Goal: Information Seeking & Learning: Learn about a topic

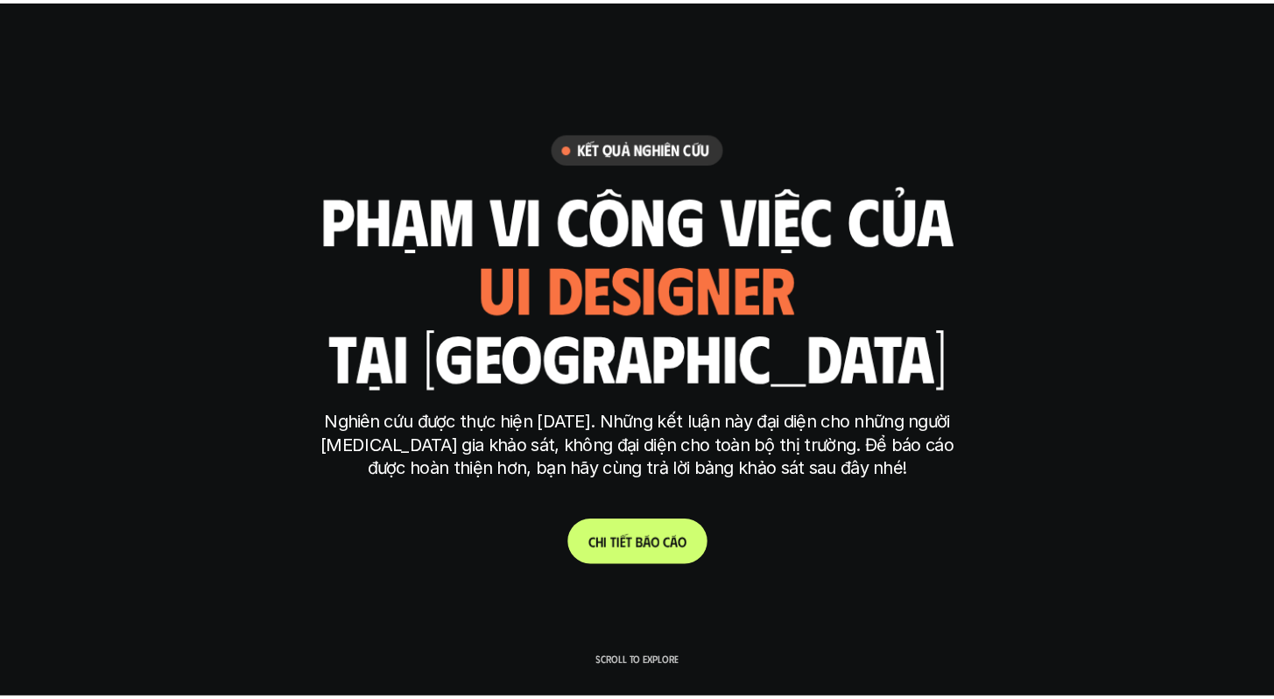
scroll to position [5039, 0]
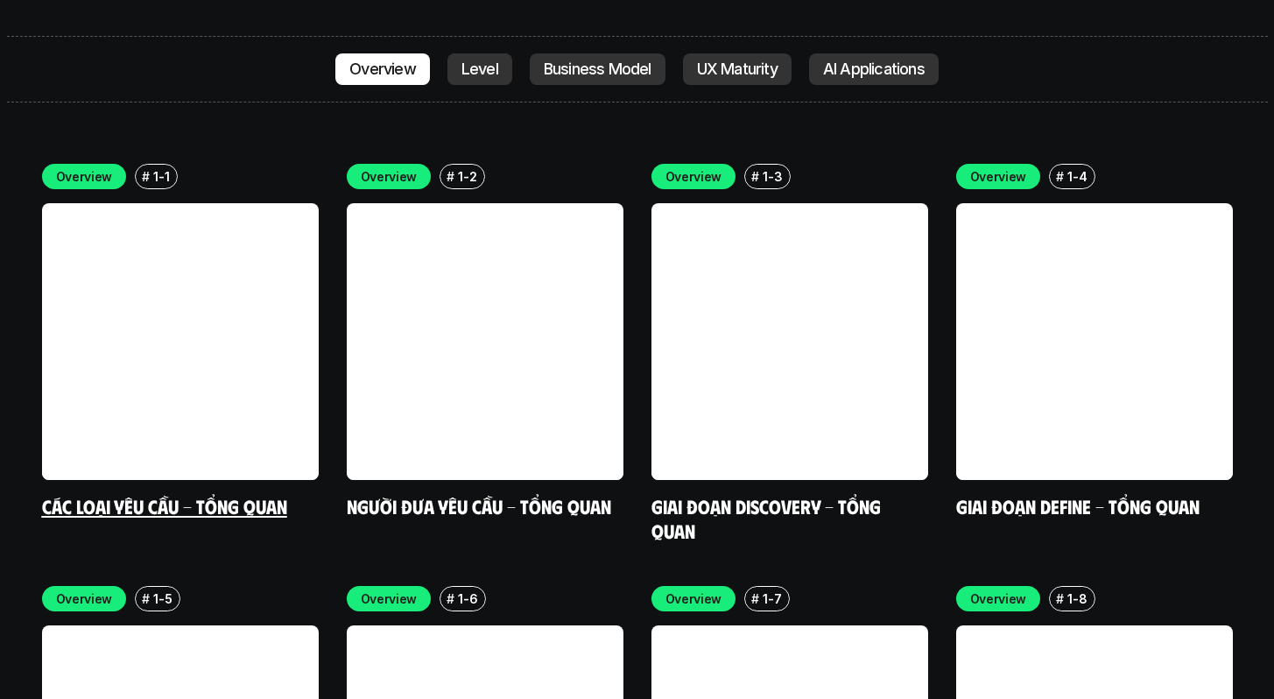
click at [199, 250] on link at bounding box center [180, 341] width 277 height 277
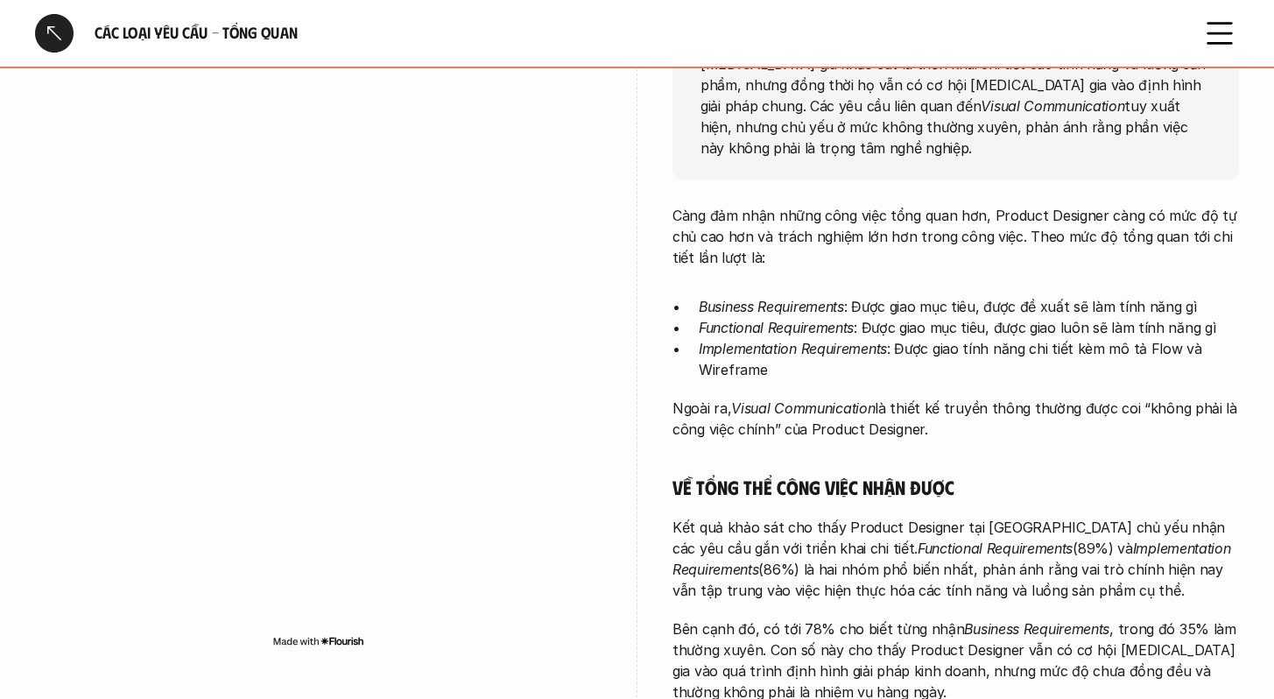
scroll to position [322, 0]
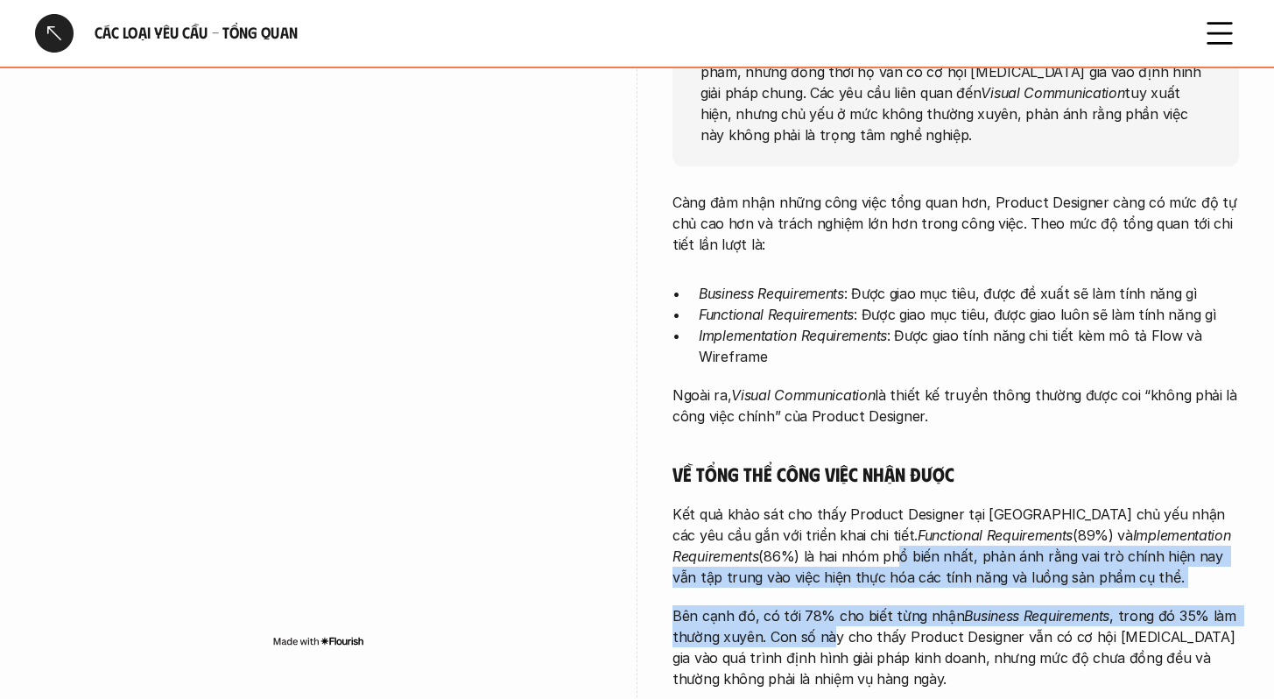
drag, startPoint x: 798, startPoint y: 531, endPoint x: 831, endPoint y: 622, distance: 96.9
click at [831, 622] on div "Càng đảm nhận những công việc tổng quan hơn, Product Designer càng có mức độ tự…" at bounding box center [955, 633] width 566 height 882
click at [828, 620] on p "Bên cạnh đó, có tới 78% cho biết từng nhận Business Requirements , trong đó 35%…" at bounding box center [955, 647] width 566 height 84
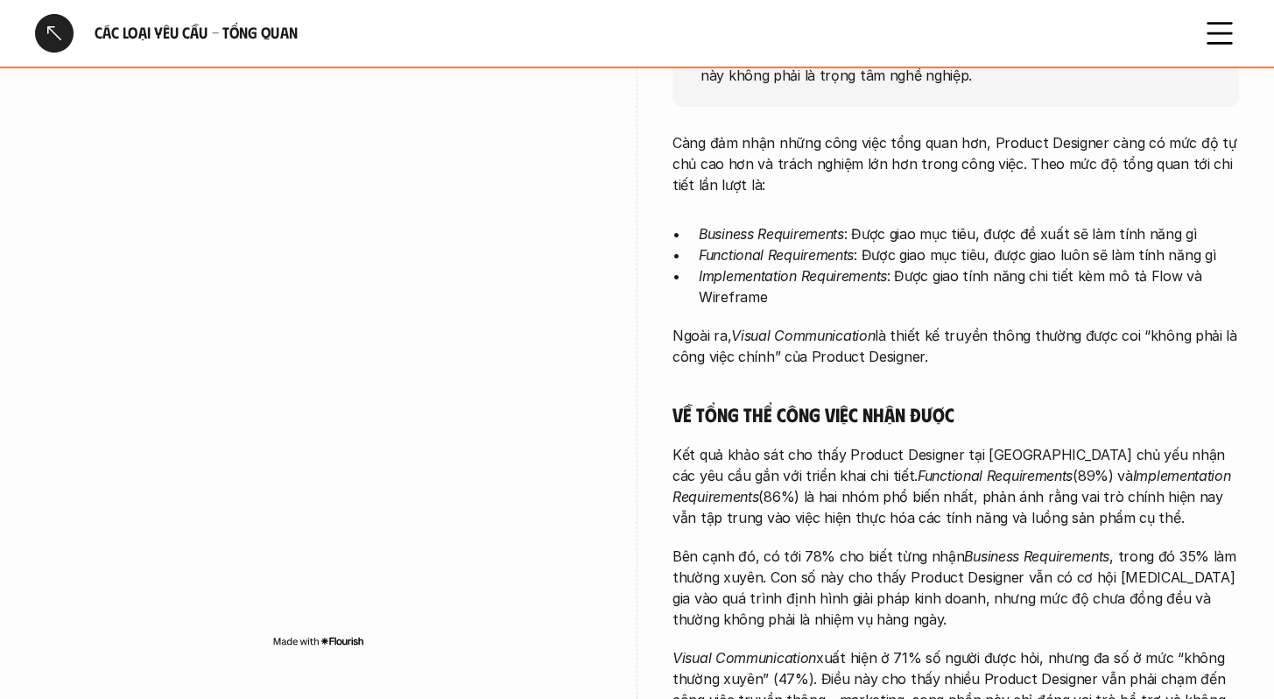
scroll to position [517, 0]
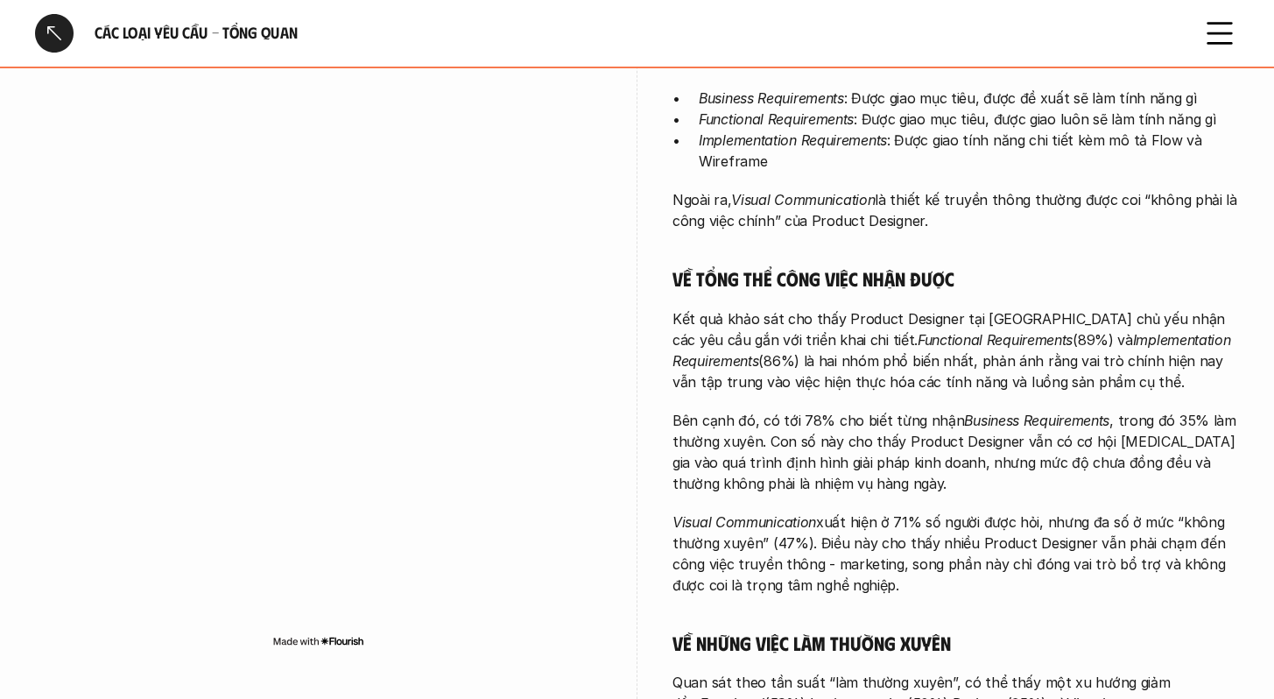
scroll to position [1865, 0]
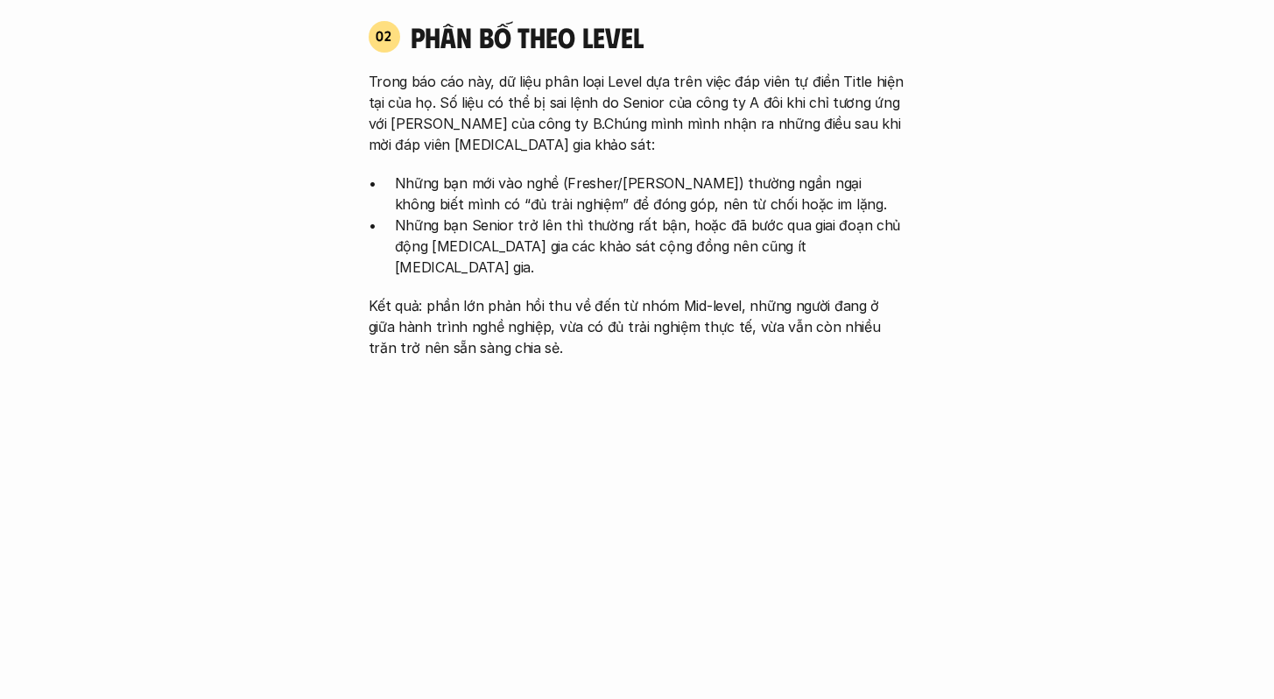
scroll to position [1823, 0]
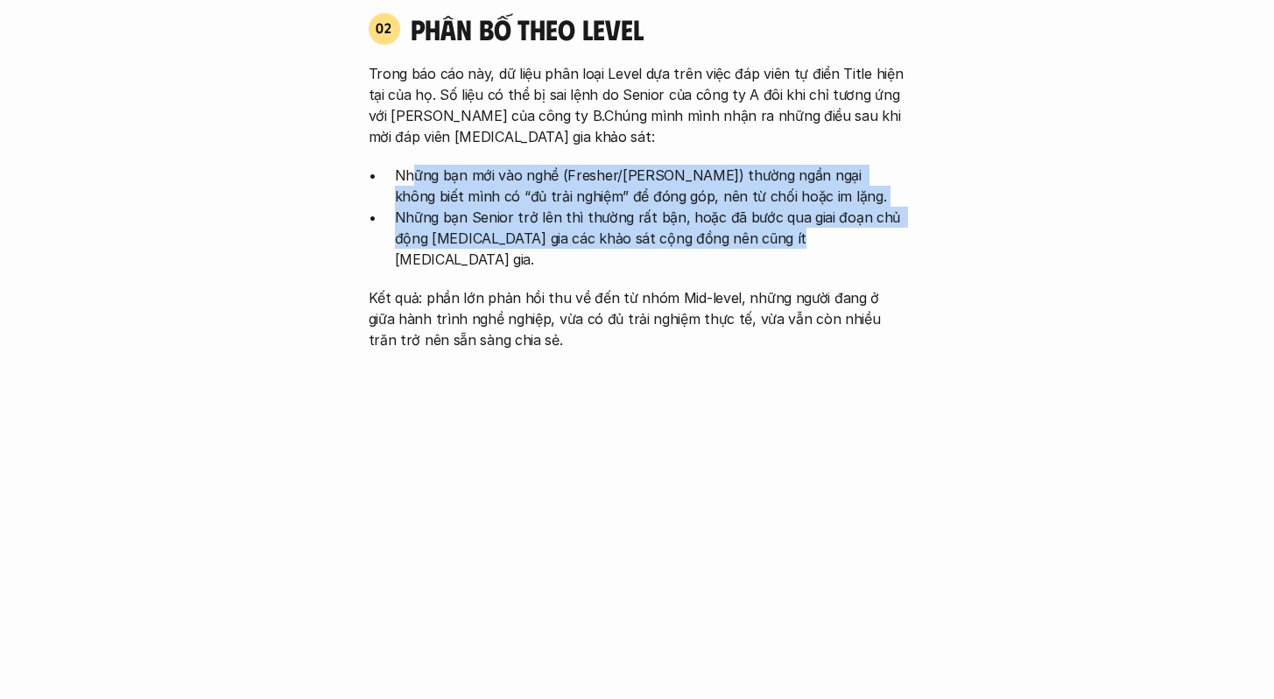
drag, startPoint x: 416, startPoint y: 153, endPoint x: 798, endPoint y: 211, distance: 386.1
click at [798, 211] on ul "Những bạn mới vào nghề (Fresher/[PERSON_NAME]) thường ngần ngại không biết mình…" at bounding box center [638, 217] width 538 height 105
click at [643, 207] on p "Những bạn Senior trở lên thì thường rất bận, hoặc đã bước qua giai đoạn chủ độn…" at bounding box center [650, 238] width 511 height 63
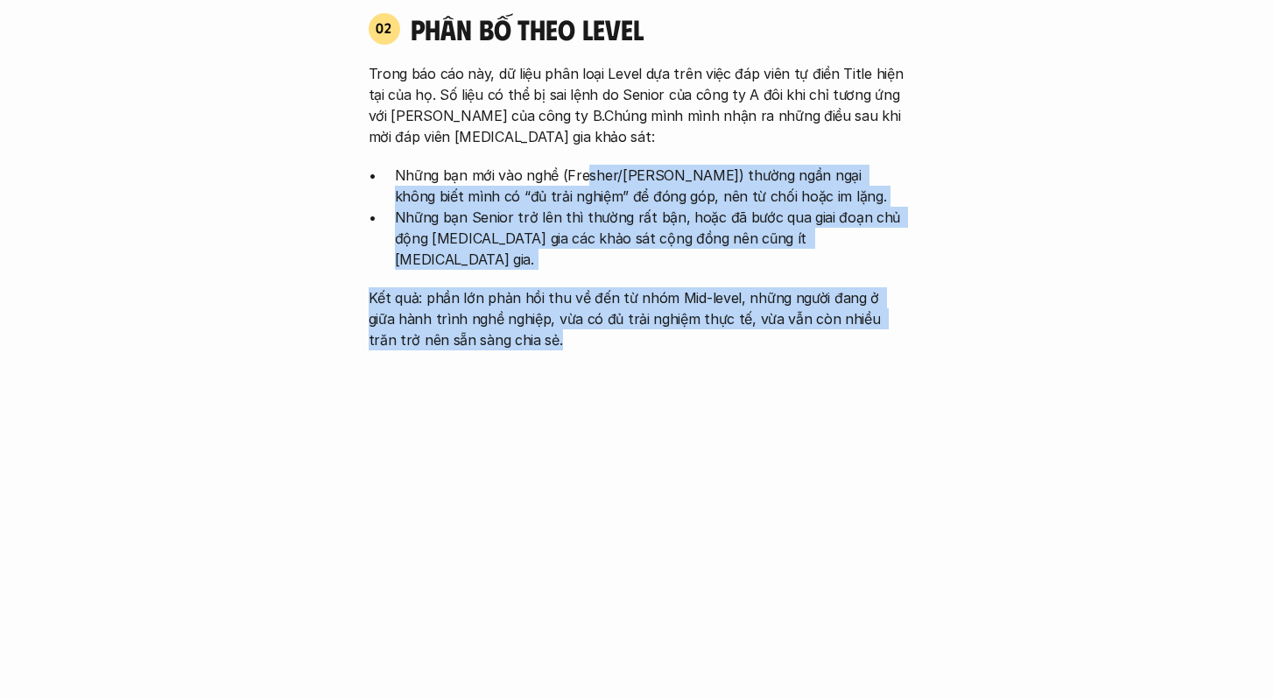
drag, startPoint x: 581, startPoint y: 157, endPoint x: 641, endPoint y: 303, distance: 157.9
click at [641, 303] on div "Trong báo cáo này, dữ liệu phân loại Level dựa trên việc đáp viên tự điền Title…" at bounding box center [638, 206] width 538 height 287
click at [608, 287] on p "Kết quả: phần lớn phản hồi thu về đến từ nhóm Mid-level, những người đang ở giữ…" at bounding box center [638, 318] width 538 height 63
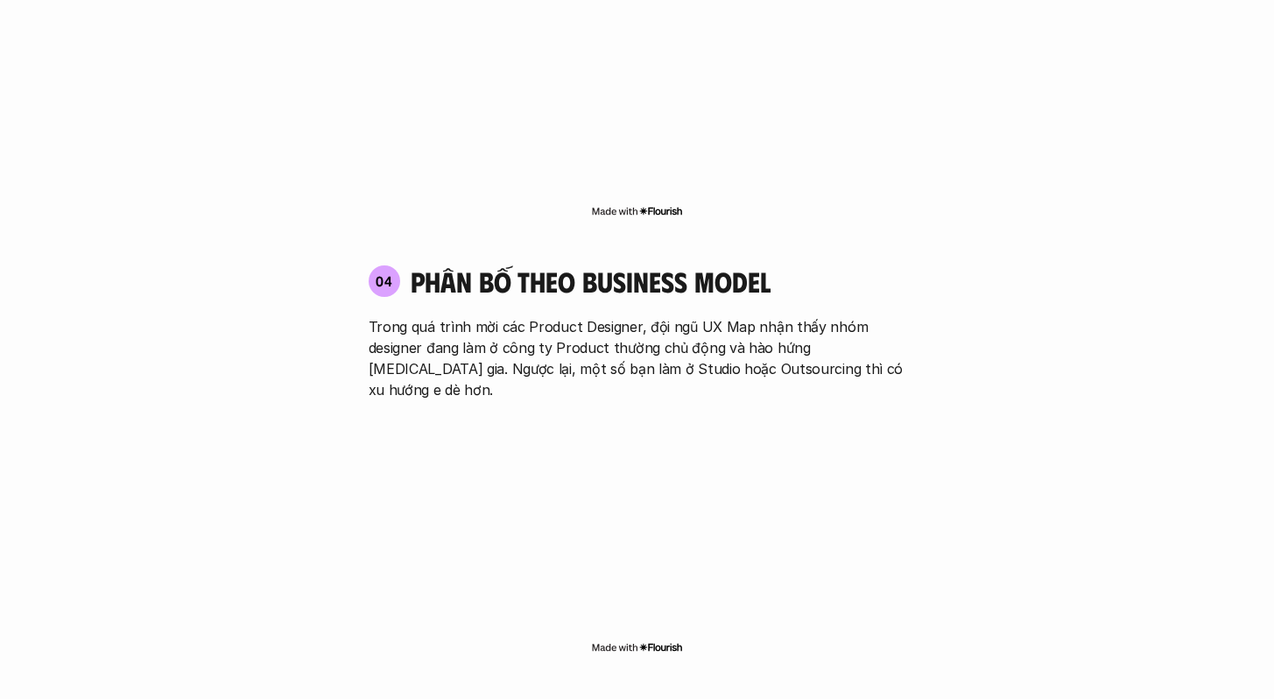
scroll to position [3073, 0]
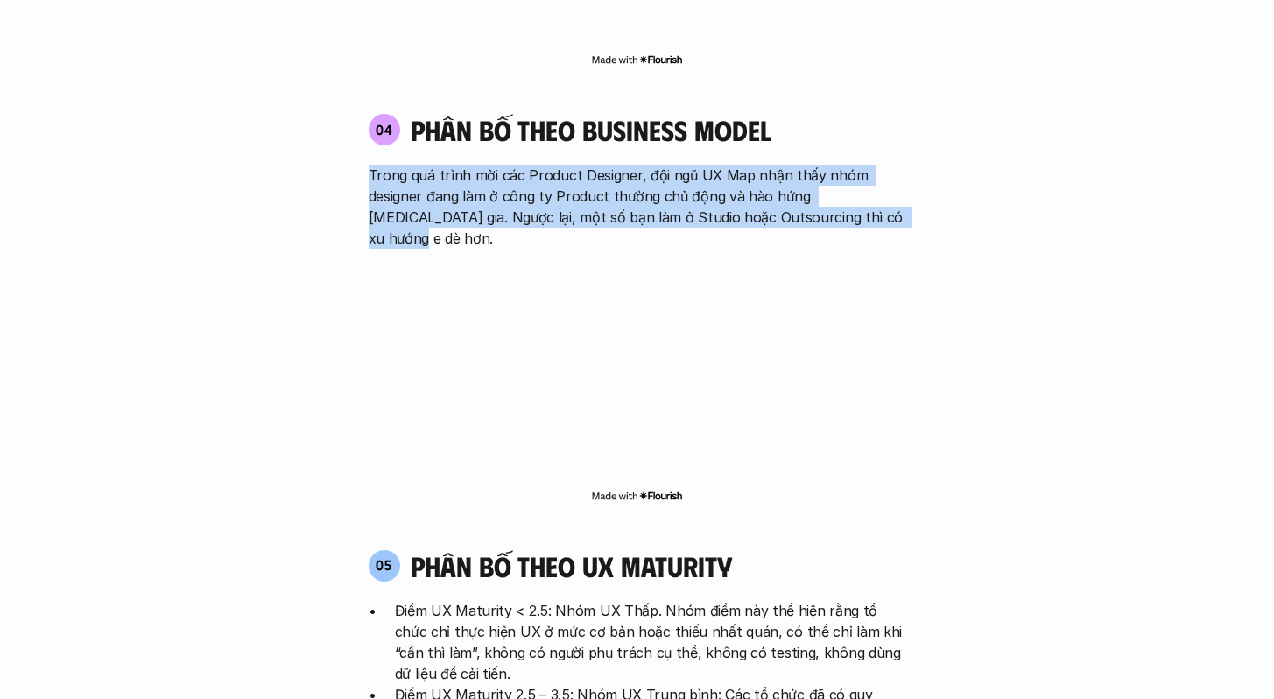
drag, startPoint x: 367, startPoint y: 83, endPoint x: 886, endPoint y: 131, distance: 521.4
click at [778, 165] on p "Trong quá trình mời các Product Designer, đội ngũ UX Map nhận thấy nhóm designe…" at bounding box center [638, 207] width 538 height 84
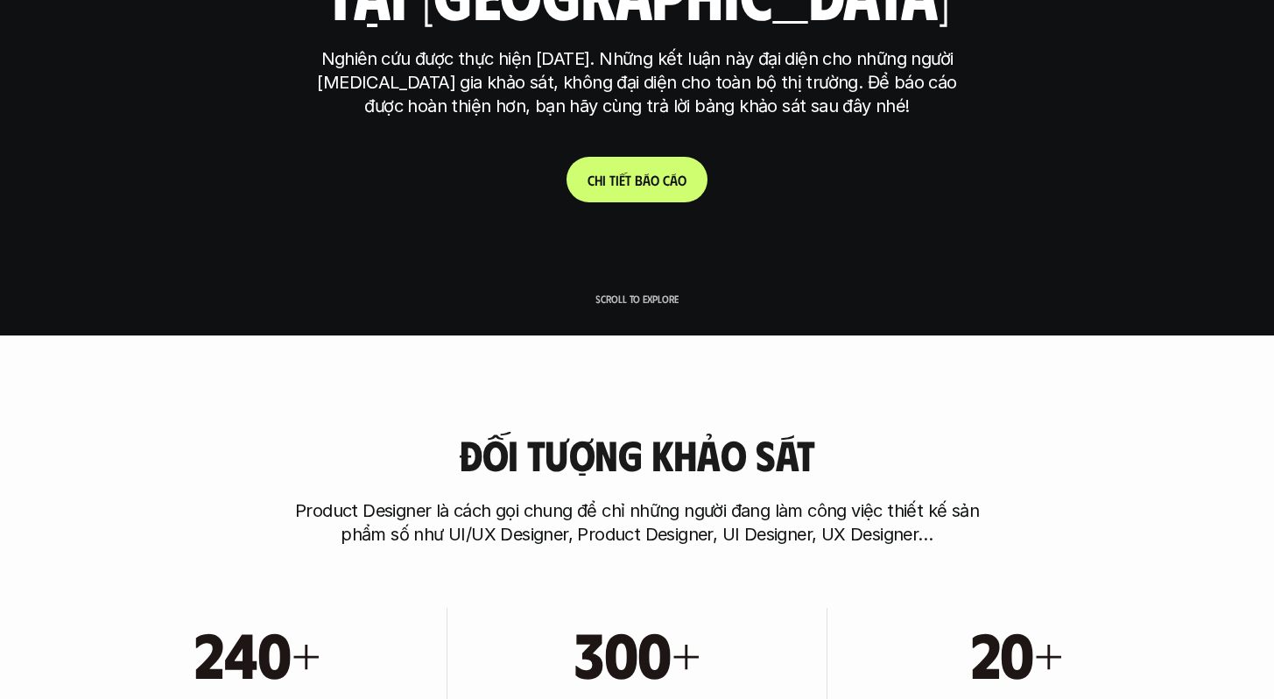
scroll to position [91, 0]
